Goal: Information Seeking & Learning: Learn about a topic

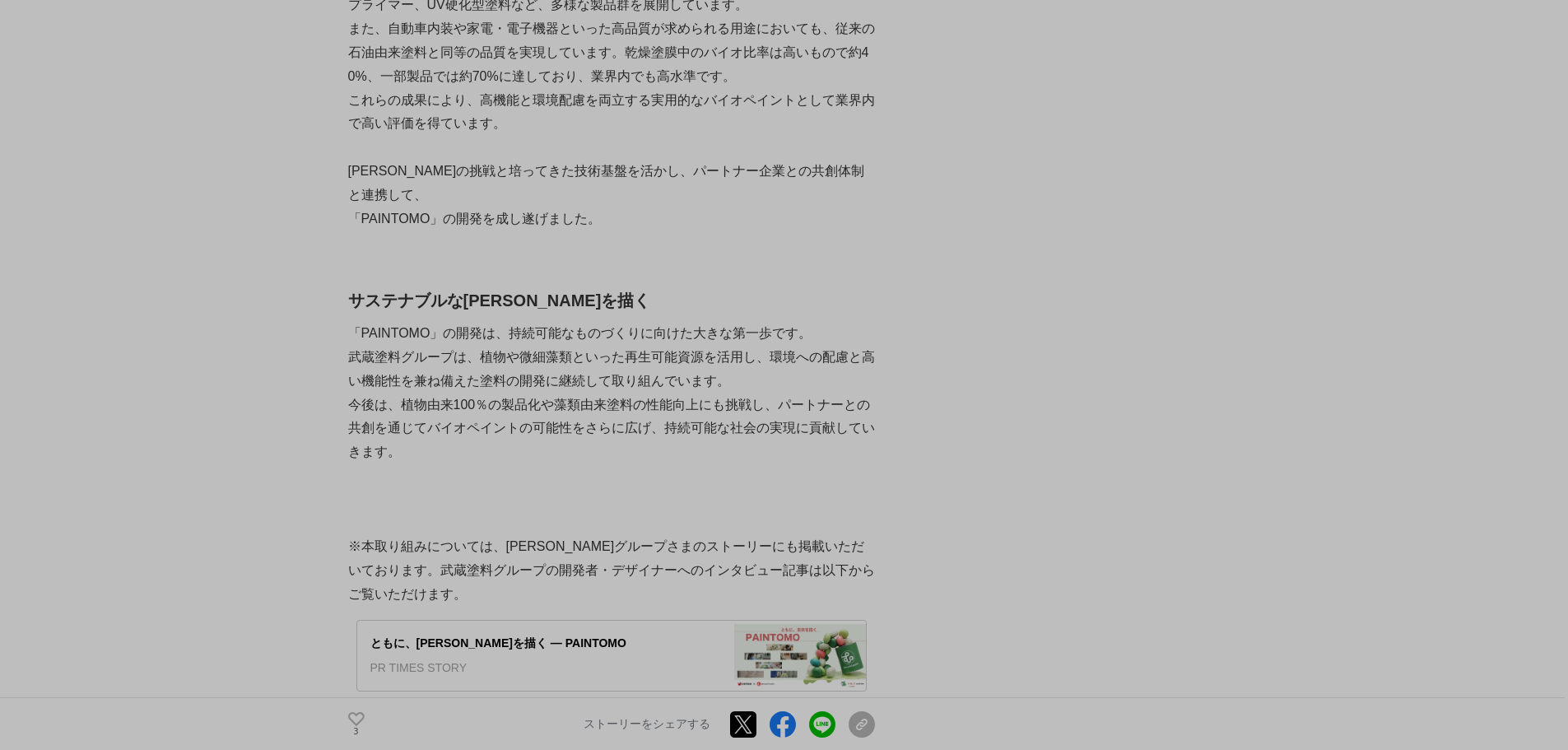
scroll to position [3541, 0]
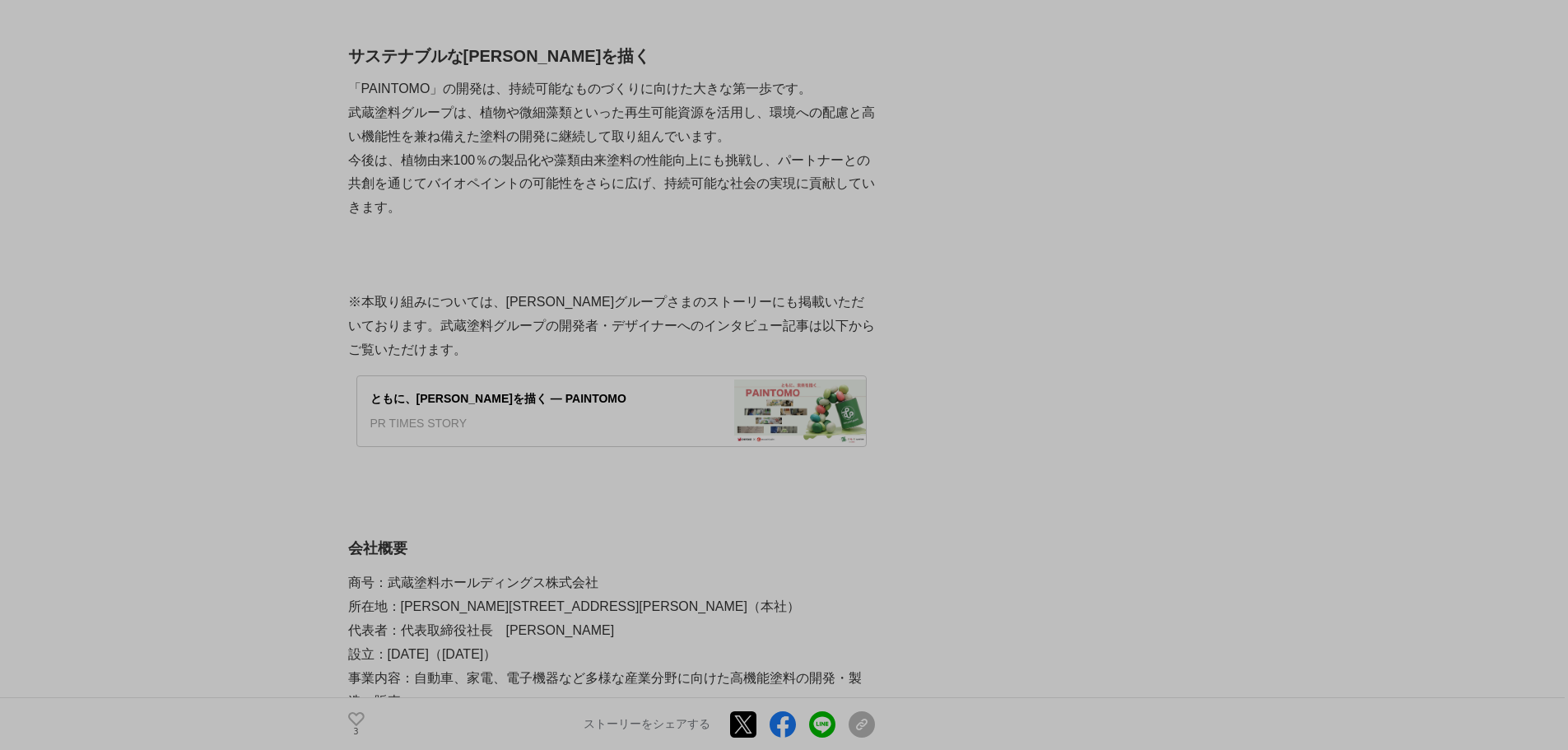
click at [457, 390] on div "ともに、[PERSON_NAME]を描く ― PAINTOMO" at bounding box center [546, 399] width 351 height 18
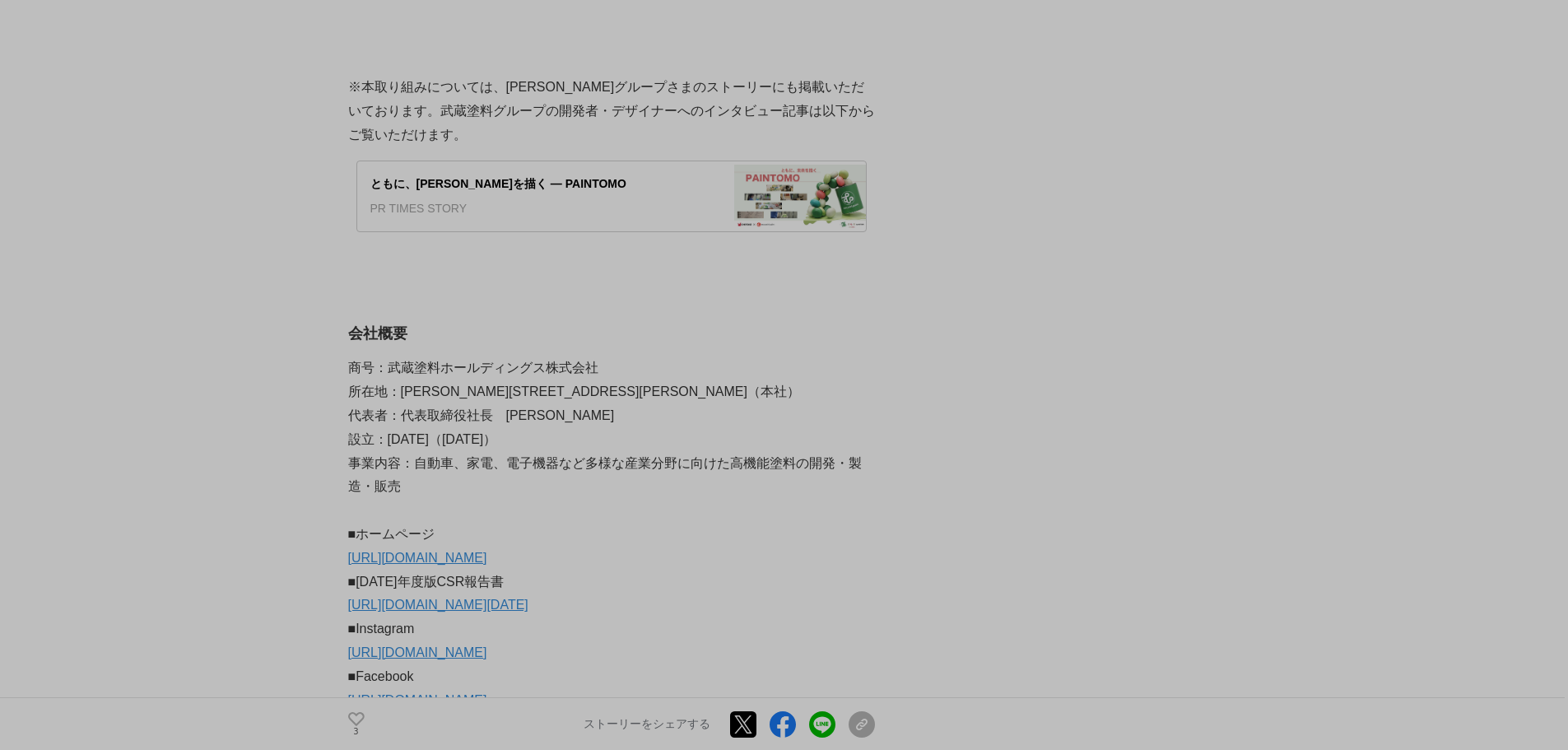
scroll to position [3952, 0]
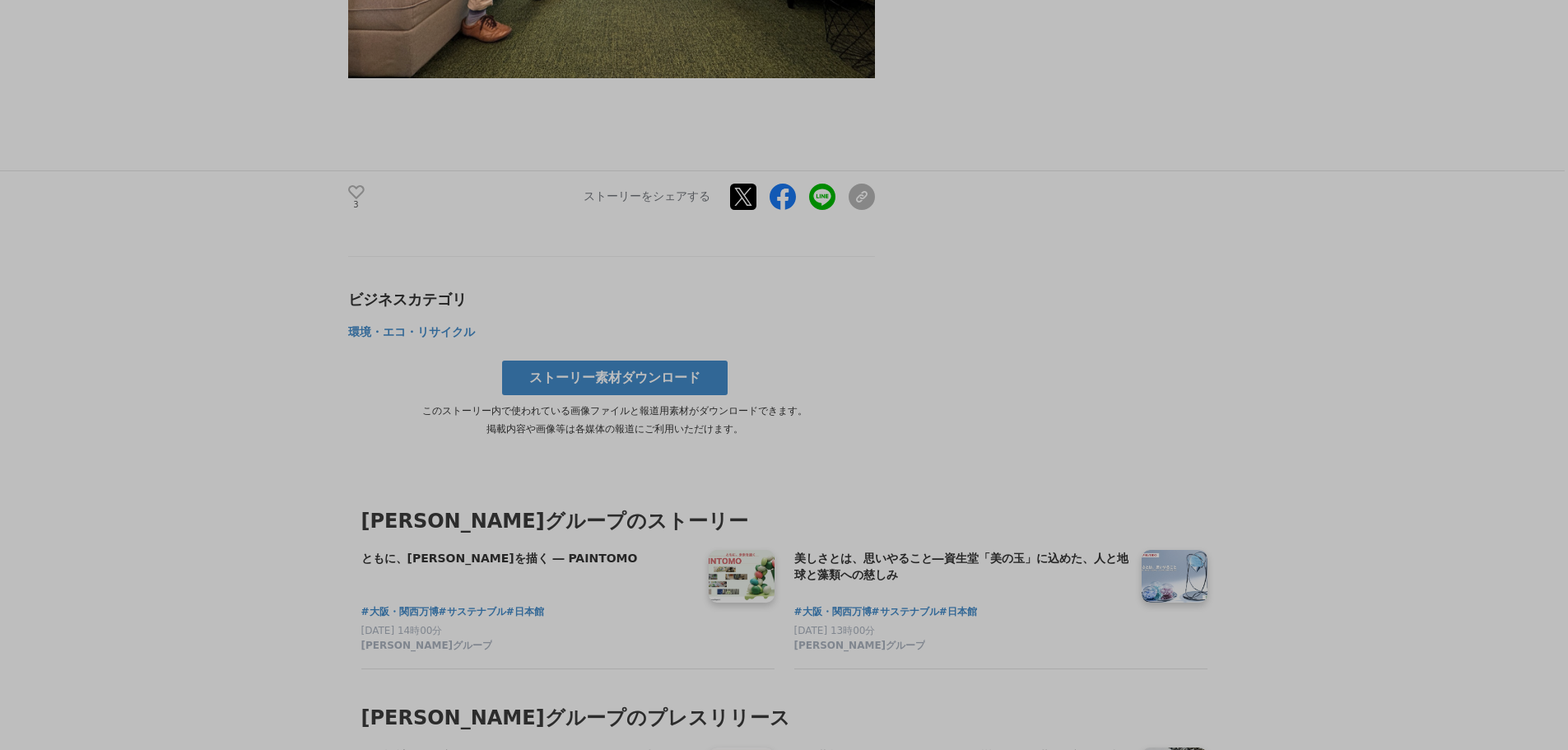
scroll to position [8893, 0]
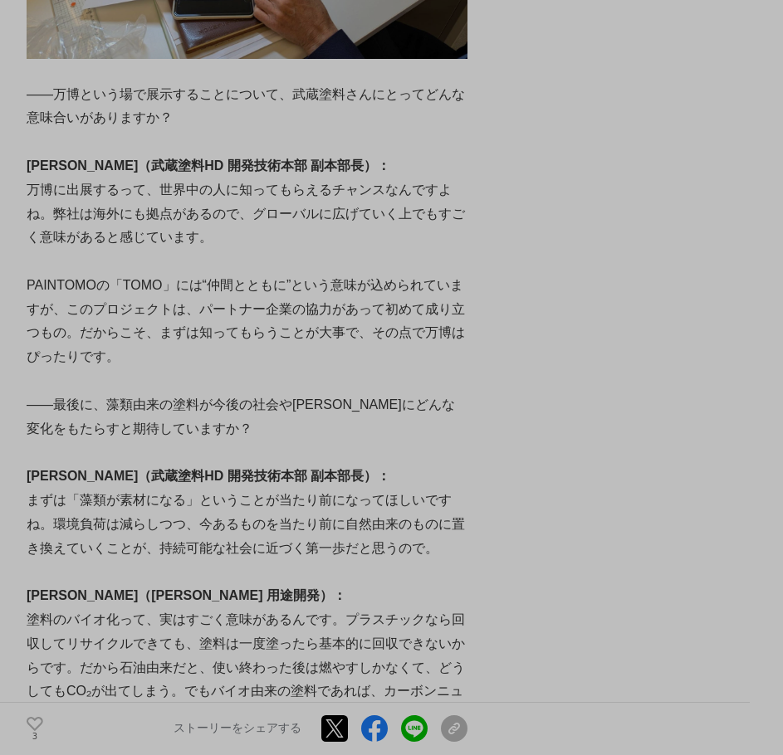
drag, startPoint x: 328, startPoint y: 334, endPoint x: 334, endPoint y: 12, distance: 322.1
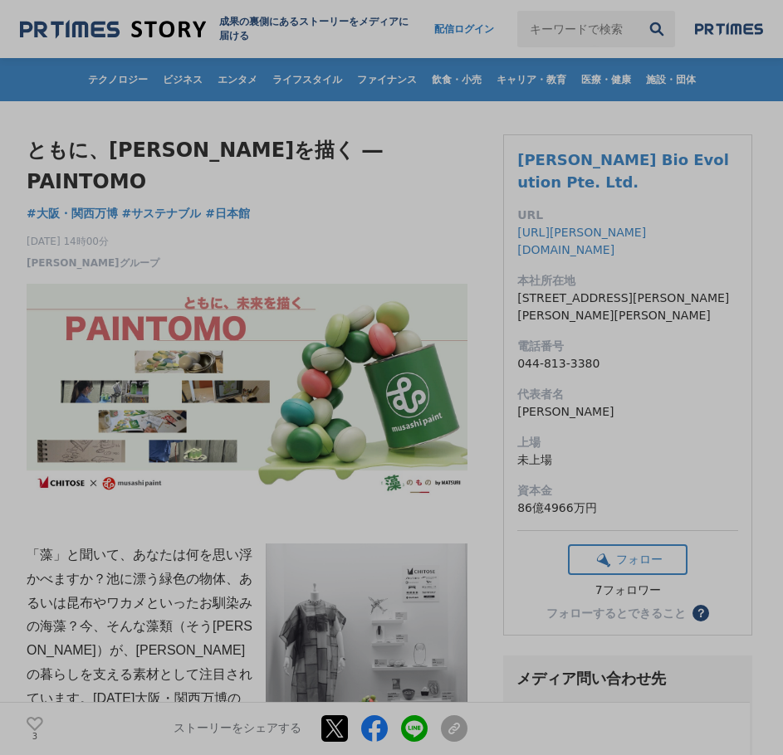
drag, startPoint x: 597, startPoint y: 461, endPoint x: 486, endPoint y: -76, distance: 547.6
